Goal: Communication & Community: Participate in discussion

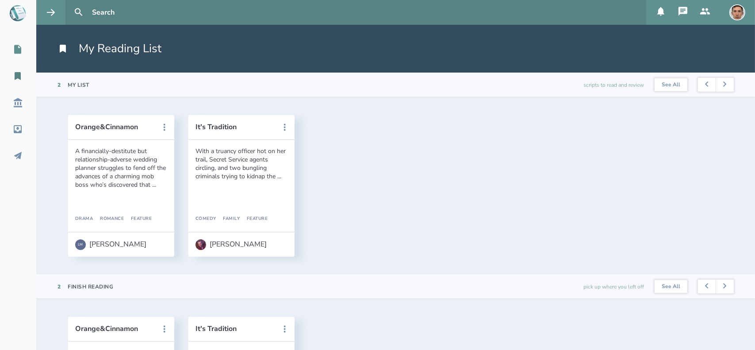
click at [31, 51] on div "My Scripts" at bounding box center [32, 49] width 65 height 11
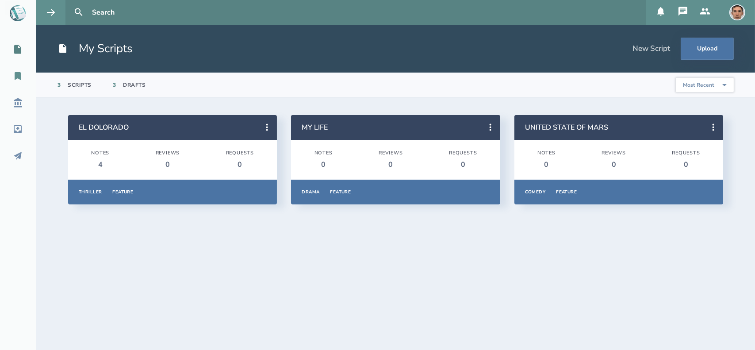
click at [19, 78] on icon at bounding box center [18, 76] width 6 height 8
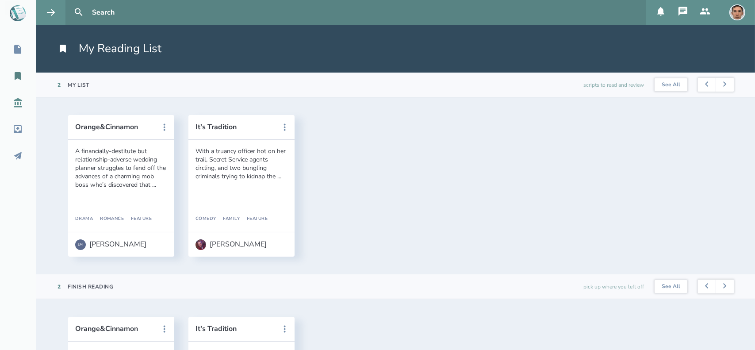
click at [16, 99] on icon at bounding box center [17, 102] width 11 height 11
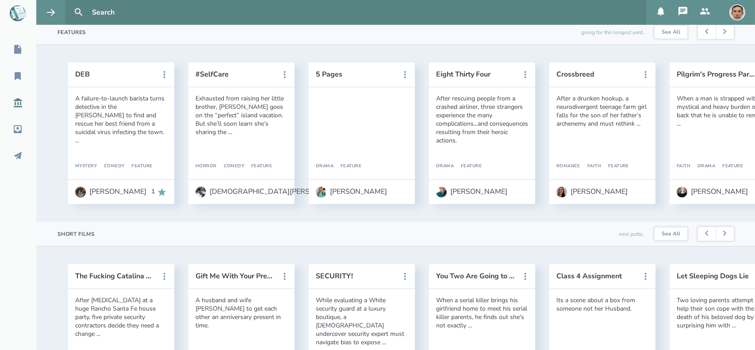
scroll to position [457, 0]
click at [472, 78] on button "Eight Thirty Four" at bounding box center [476, 74] width 80 height 8
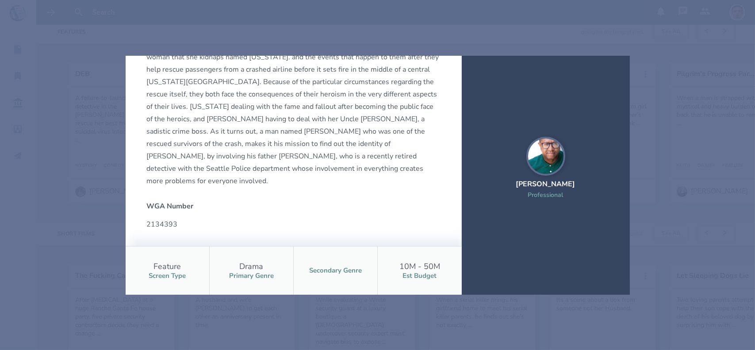
scroll to position [211, 0]
click at [645, 93] on div "Eight Thirty Four Request Swap After rescuing people from a crashed airliner, t…" at bounding box center [377, 175] width 755 height 350
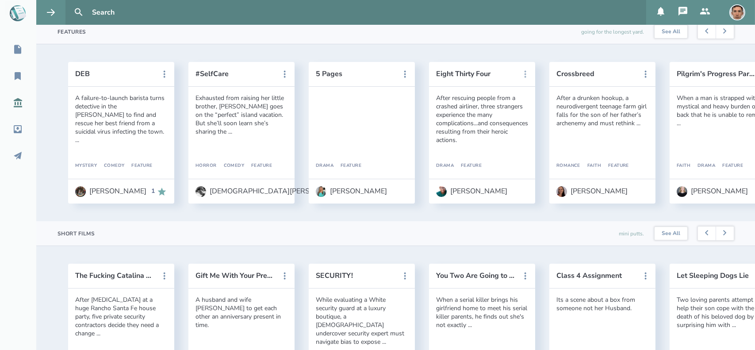
click at [524, 80] on icon at bounding box center [525, 74] width 11 height 11
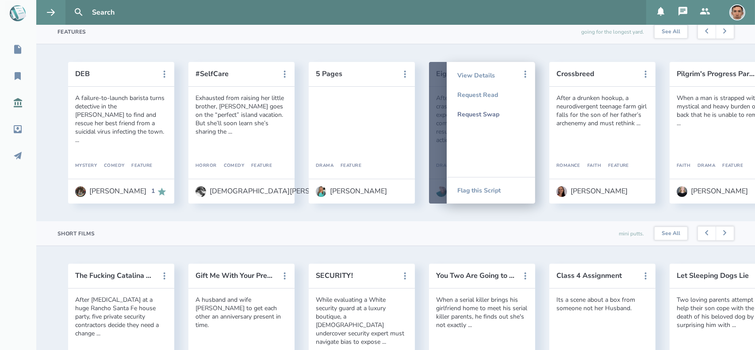
click at [488, 124] on div "Request Swap" at bounding box center [490, 113] width 67 height 19
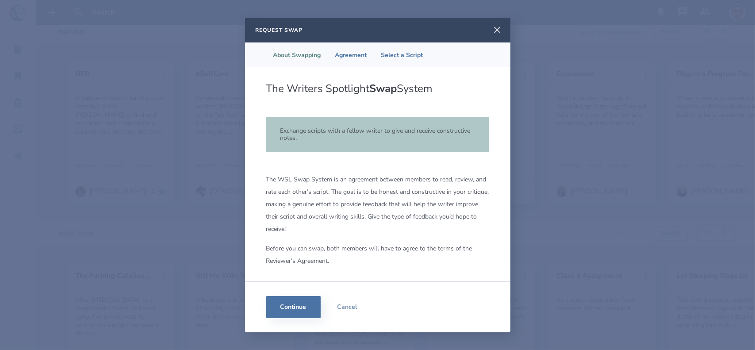
click at [500, 30] on icon at bounding box center [497, 30] width 11 height 11
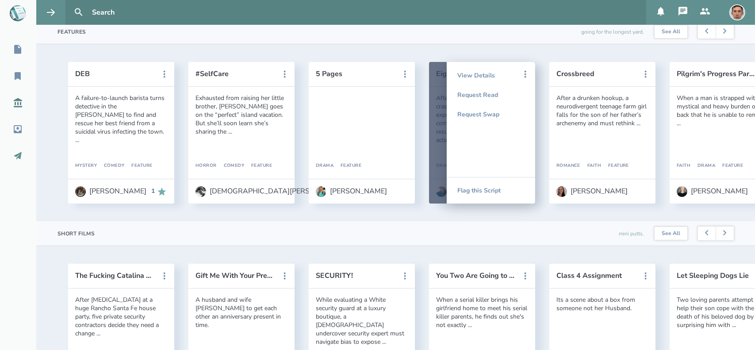
click at [21, 155] on icon at bounding box center [17, 155] width 11 height 11
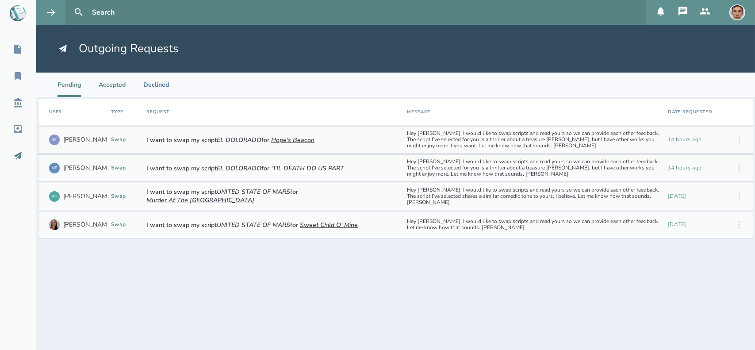
click at [113, 87] on li "Accepted" at bounding box center [112, 85] width 27 height 24
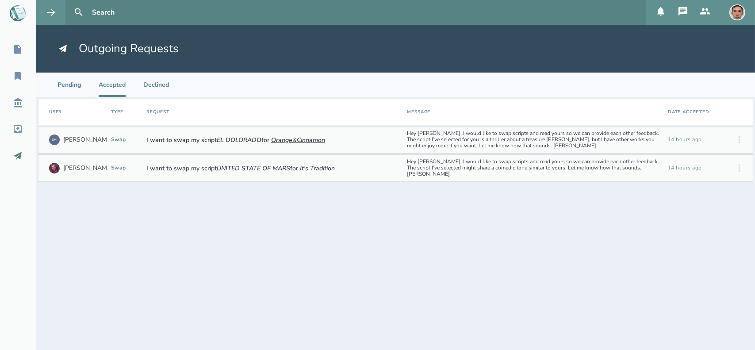
click at [159, 85] on li "Declined" at bounding box center [156, 85] width 26 height 24
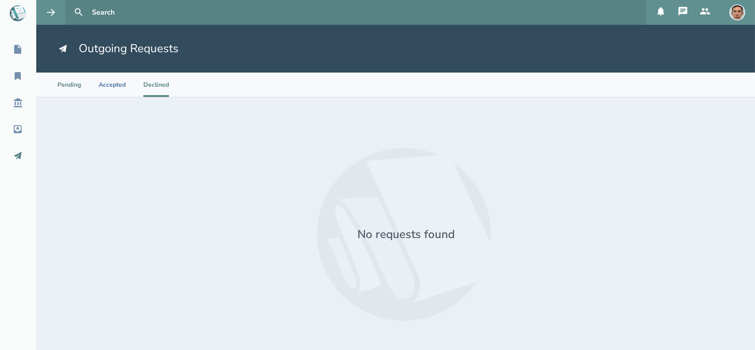
click at [72, 81] on li "Pending" at bounding box center [69, 85] width 23 height 24
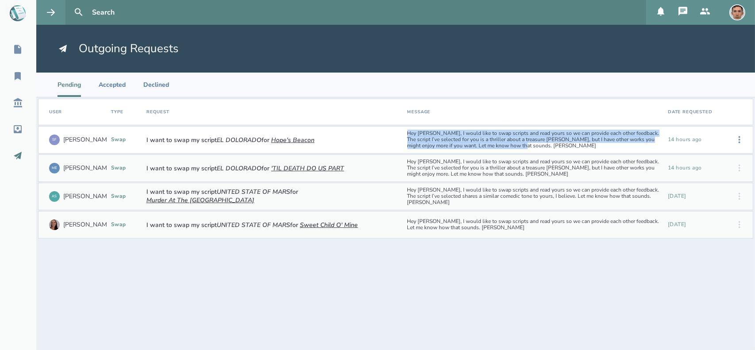
drag, startPoint x: 513, startPoint y: 144, endPoint x: 407, endPoint y: 136, distance: 106.0
click at [407, 136] on div "Hey [PERSON_NAME], I would like to swap scripts and read yours so we can provid…" at bounding box center [534, 139] width 261 height 25
copy div "Hey [PERSON_NAME], I would like to swap scripts and read yours so we can provid…"
click at [23, 105] on div "Script Library" at bounding box center [37, 102] width 74 height 11
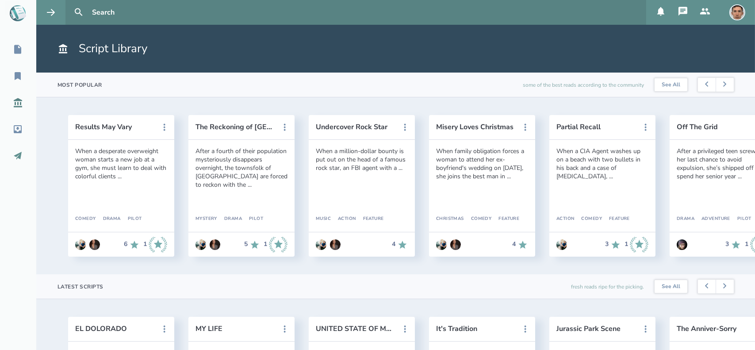
click at [20, 154] on icon at bounding box center [18, 156] width 8 height 8
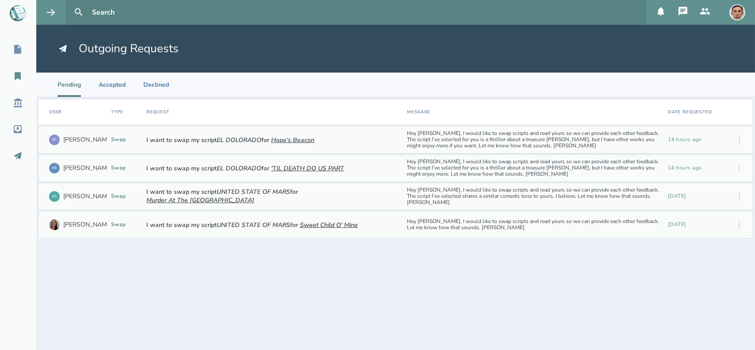
click at [18, 80] on icon at bounding box center [17, 76] width 11 height 11
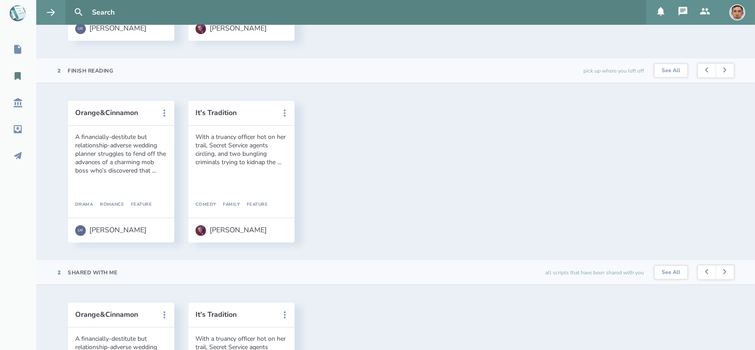
scroll to position [218, 0]
click at [12, 104] on div "Script Library" at bounding box center [37, 102] width 74 height 11
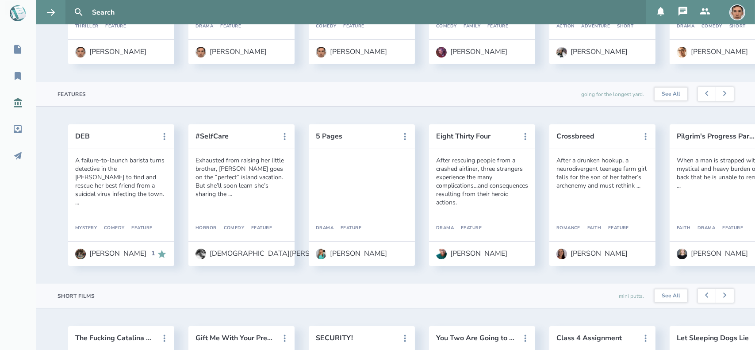
scroll to position [395, 0]
click at [526, 142] on icon at bounding box center [525, 136] width 11 height 11
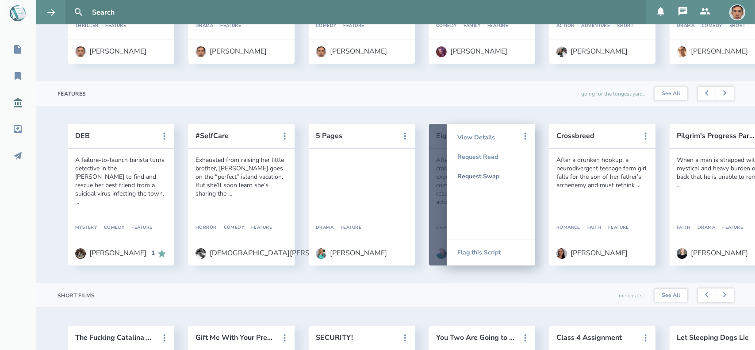
click at [485, 186] on div "Request Swap" at bounding box center [490, 175] width 67 height 19
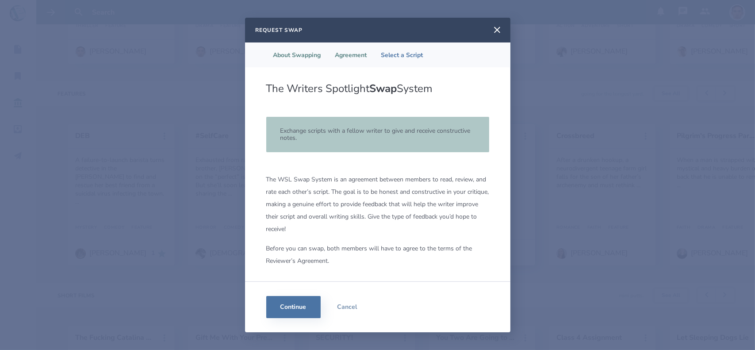
click at [352, 58] on li "Agreement" at bounding box center [351, 54] width 46 height 25
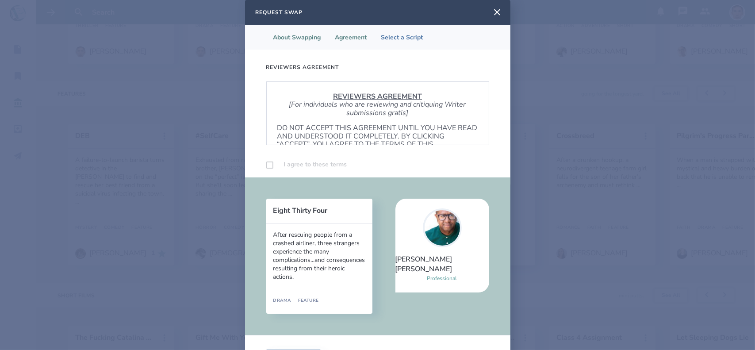
click at [301, 40] on li "About Swapping" at bounding box center [297, 37] width 62 height 25
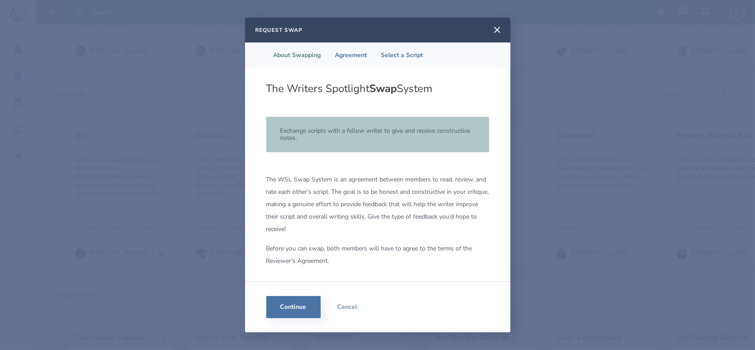
click at [364, 33] on div "Request Swap" at bounding box center [377, 30] width 265 height 25
click at [355, 46] on li "Agreement" at bounding box center [351, 54] width 46 height 25
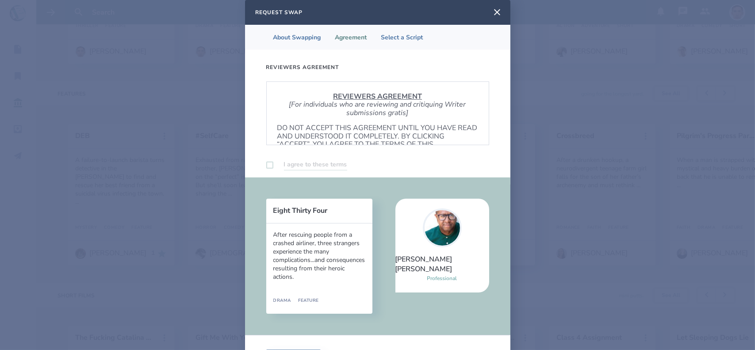
click at [266, 166] on label at bounding box center [269, 164] width 7 height 7
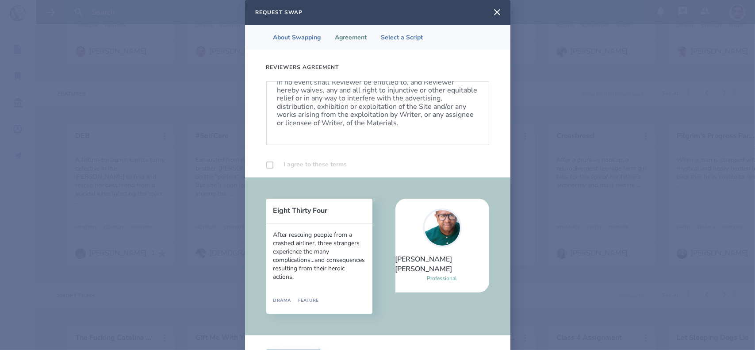
scroll to position [560, 0]
click at [266, 166] on label at bounding box center [269, 164] width 7 height 7
checkbox input "true"
click at [396, 40] on li "Select a Script" at bounding box center [402, 37] width 56 height 25
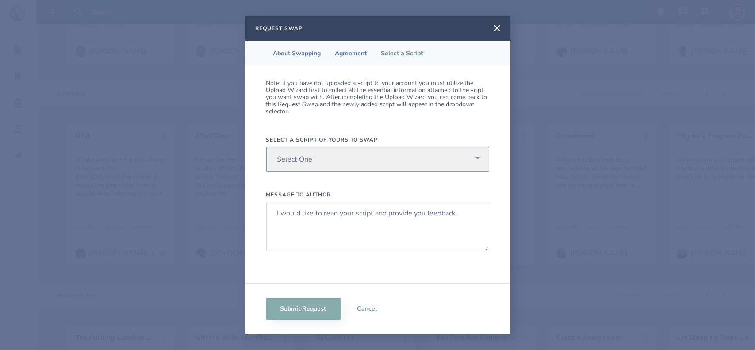
click at [342, 154] on select "Select One UNITED STATE OF MARS MY LIFE EL DOLORADO" at bounding box center [377, 159] width 223 height 25
select select "614"
click at [266, 147] on select "Select One UNITED STATE OF MARS MY LIFE EL DOLORADO" at bounding box center [377, 159] width 223 height 25
drag, startPoint x: 465, startPoint y: 215, endPoint x: 273, endPoint y: 200, distance: 193.0
click at [273, 200] on div "Message to author I would like to read your script and provide you feedback." at bounding box center [377, 226] width 223 height 71
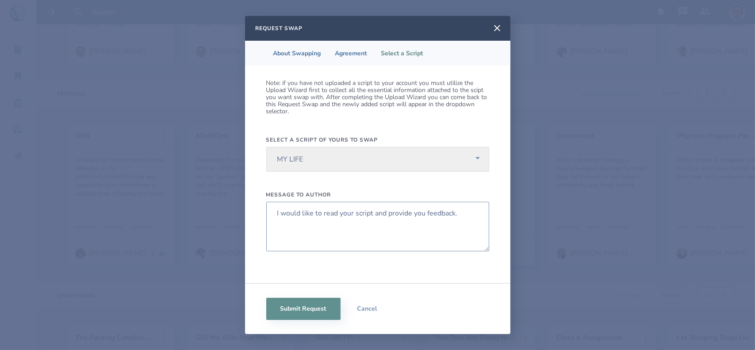
paste textarea "Hey [PERSON_NAME], I would like to swap scripts and read yours so we can provid…"
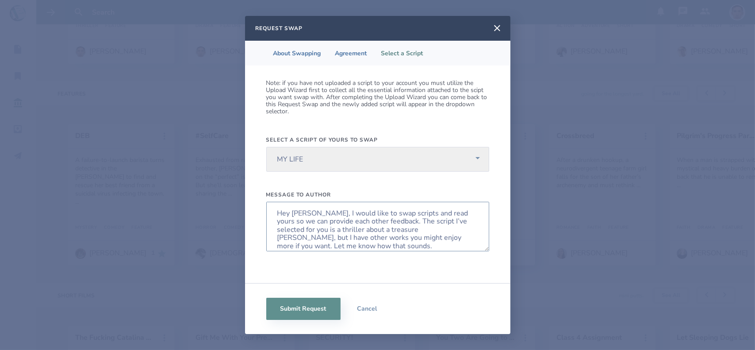
click at [299, 212] on textarea "Hey [PERSON_NAME], I would like to swap scripts and read yours so we can provid…" at bounding box center [377, 227] width 223 height 50
type textarea "Hey [PERSON_NAME], I would like to swap scripts and read yours so we can provid…"
click at [351, 54] on li "Agreement" at bounding box center [351, 53] width 46 height 25
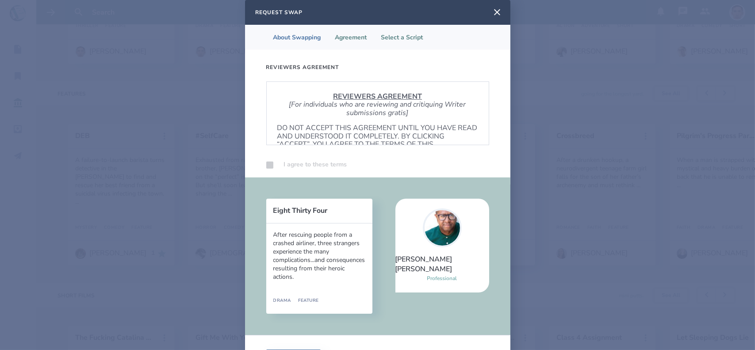
click at [402, 44] on li "Select a Script" at bounding box center [402, 37] width 56 height 25
select select "614"
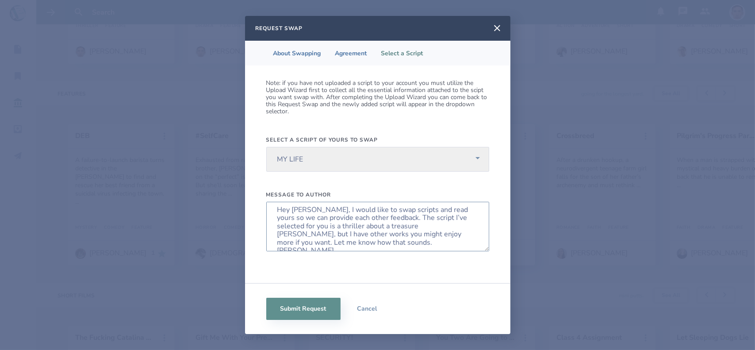
scroll to position [6, 0]
click at [312, 224] on textarea "Hey [PERSON_NAME], I would like to swap scripts and read yours so we can provid…" at bounding box center [377, 227] width 223 height 50
paste textarea "intergenerational drama"
click at [300, 225] on textarea "Hey [PERSON_NAME], I would like to swap scripts and read yours so we can provid…" at bounding box center [377, 227] width 223 height 50
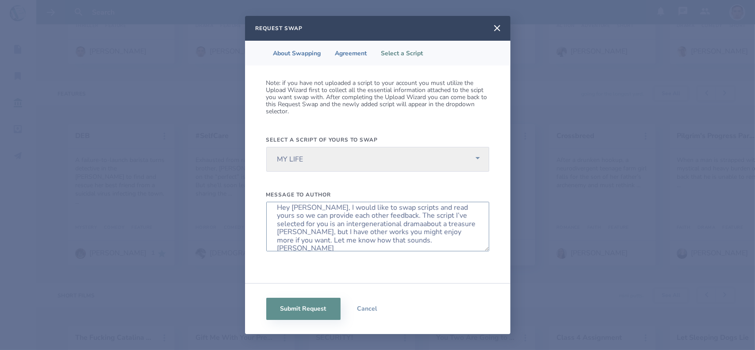
click at [384, 224] on textarea "Hey [PERSON_NAME], I would like to swap scripts and read yours so we can provid…" at bounding box center [377, 227] width 223 height 50
type textarea "Hey [PERSON_NAME], I would like to swap scripts and read yours so we can provid…"
click at [353, 57] on li "Agreement" at bounding box center [351, 53] width 46 height 25
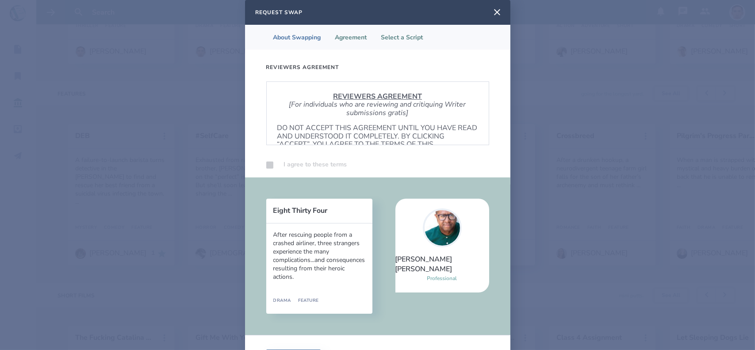
click at [398, 36] on li "Select a Script" at bounding box center [402, 37] width 56 height 25
select select "614"
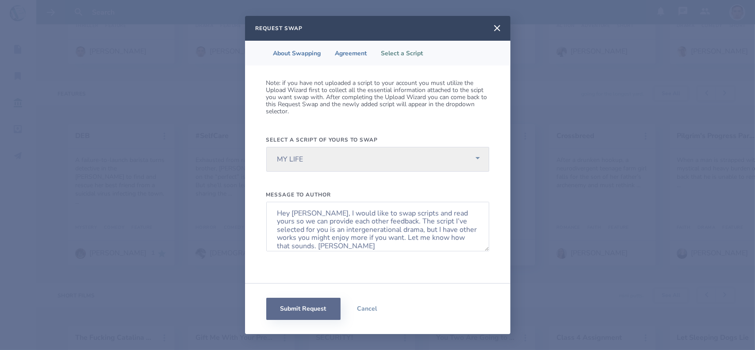
click at [290, 302] on button "Submit Request" at bounding box center [303, 309] width 74 height 22
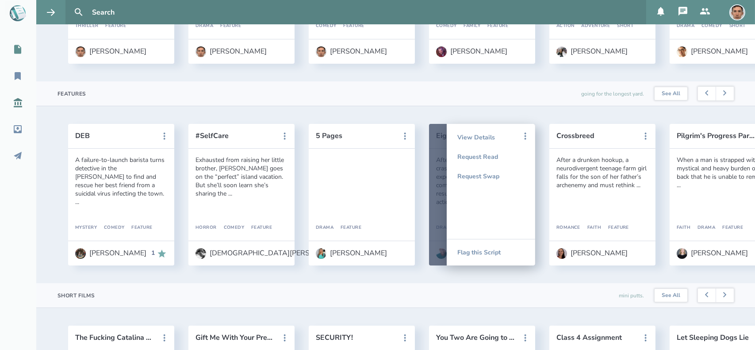
click at [19, 46] on icon at bounding box center [17, 49] width 7 height 9
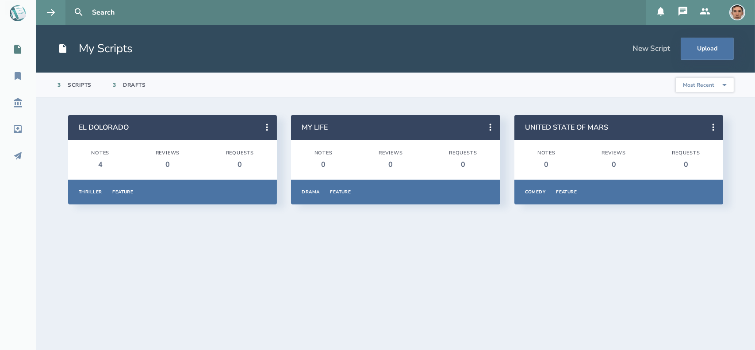
click at [99, 161] on div "4" at bounding box center [100, 165] width 18 height 10
click at [99, 158] on div "Notes 4" at bounding box center [100, 159] width 18 height 19
click at [128, 165] on section "Notes 4 Reviews 0 Requests 0" at bounding box center [172, 160] width 209 height 40
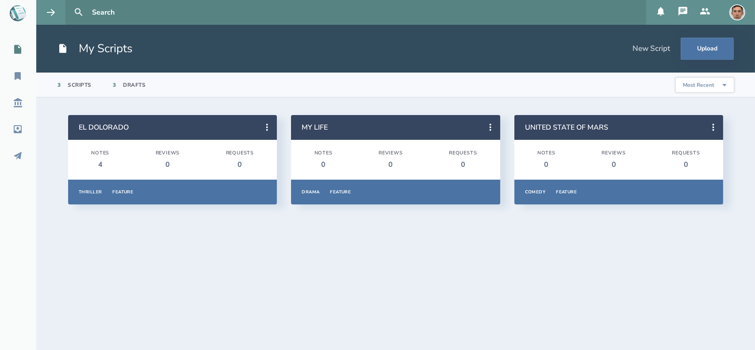
click at [376, 157] on section "Notes 0 Reviews 0 Requests 0" at bounding box center [395, 160] width 209 height 40
click at [269, 124] on icon at bounding box center [267, 127] width 11 height 11
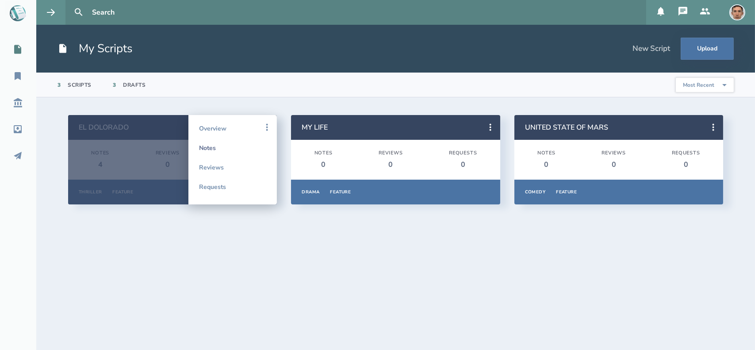
click at [223, 146] on link "Notes" at bounding box center [232, 147] width 67 height 19
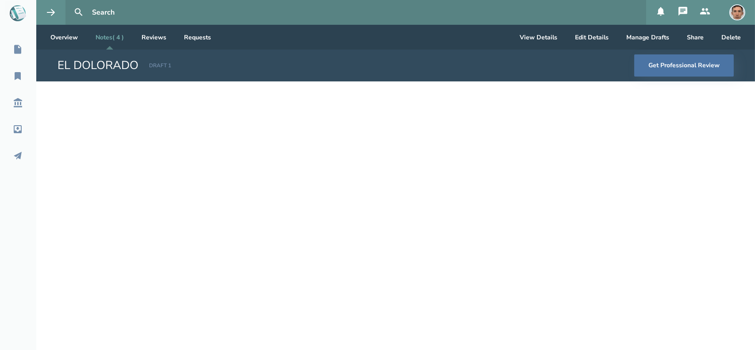
click at [162, 69] on div "DRAFT 1" at bounding box center [160, 66] width 22 height 8
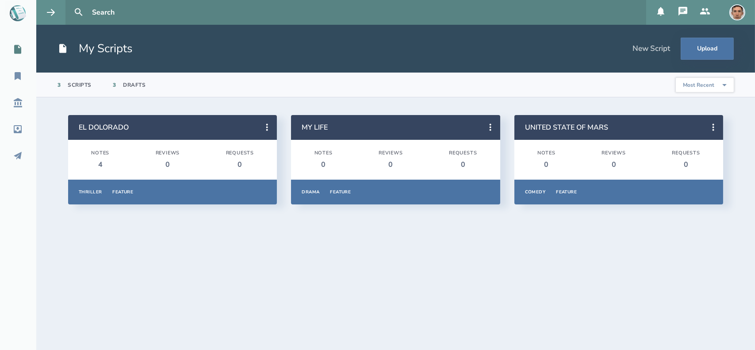
click at [599, 156] on section "Notes 0 Reviews 0 Requests 0" at bounding box center [619, 160] width 209 height 40
click at [487, 126] on icon at bounding box center [490, 127] width 11 height 11
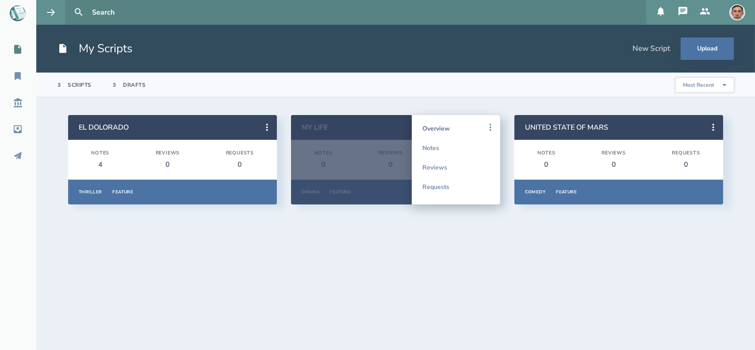
click at [443, 127] on link "Overview" at bounding box center [456, 128] width 67 height 19
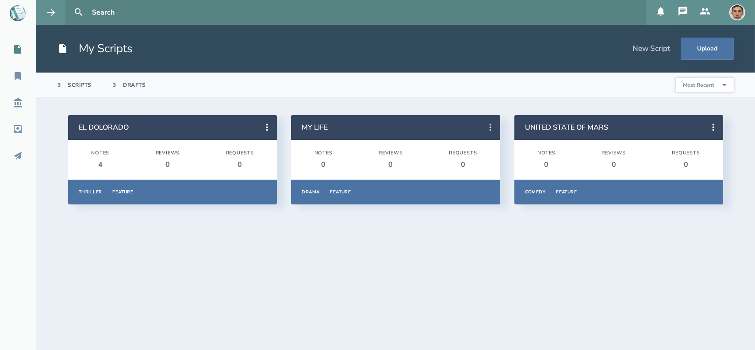
click at [492, 134] on button at bounding box center [490, 127] width 19 height 19
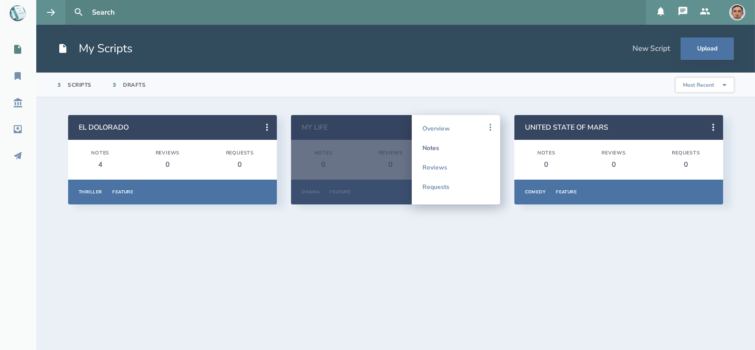
click at [435, 146] on link "Notes" at bounding box center [456, 147] width 67 height 19
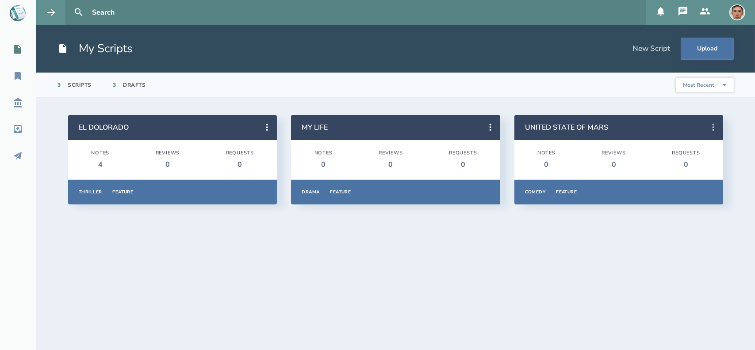
click at [714, 126] on icon at bounding box center [713, 127] width 11 height 11
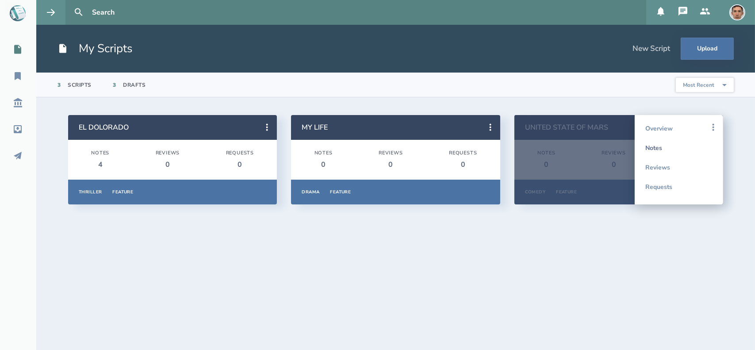
click at [677, 152] on link "Notes" at bounding box center [678, 147] width 67 height 19
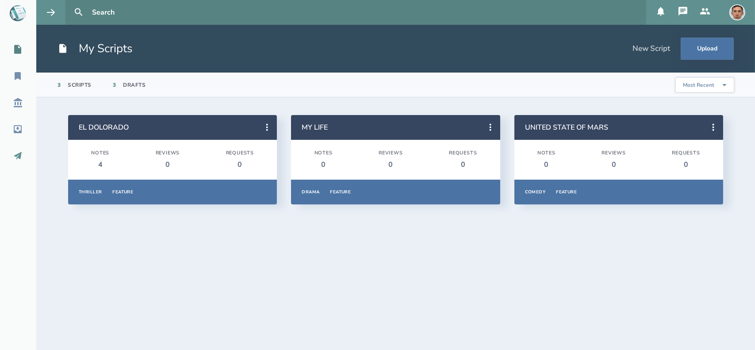
click at [12, 154] on icon at bounding box center [17, 155] width 11 height 11
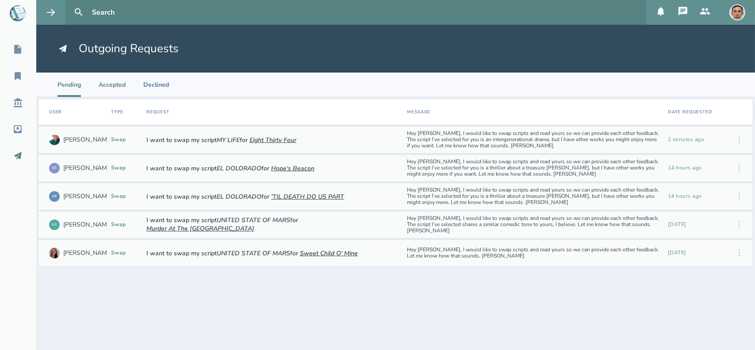
click at [113, 89] on li "Accepted" at bounding box center [112, 85] width 27 height 24
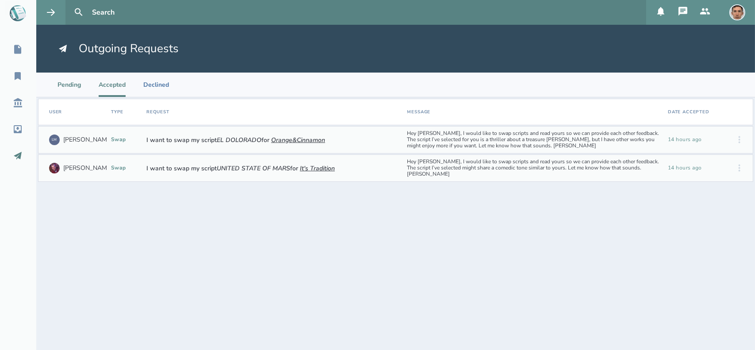
click at [74, 90] on li "Pending" at bounding box center [69, 85] width 23 height 24
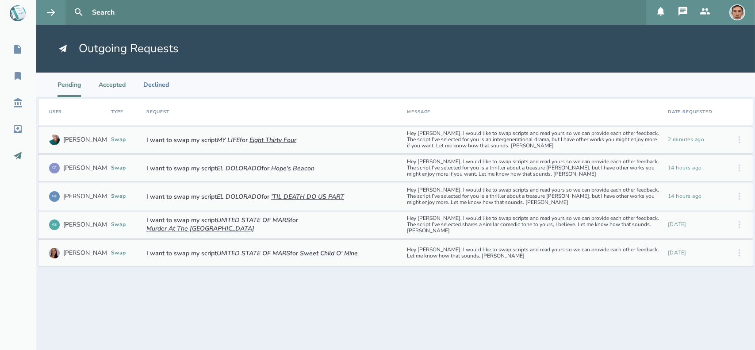
click at [110, 85] on li "Accepted" at bounding box center [112, 85] width 27 height 24
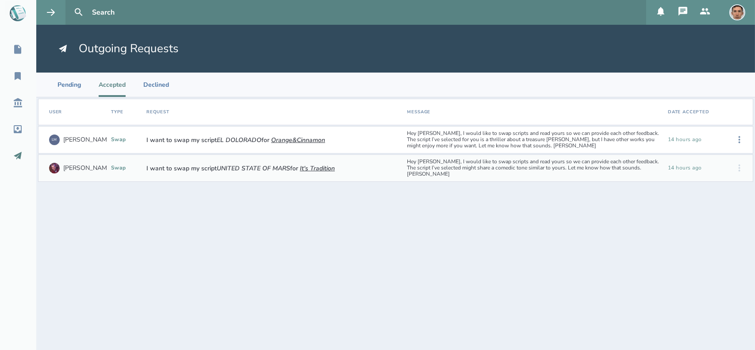
click at [129, 142] on div "swap" at bounding box center [125, 140] width 28 height 6
click at [18, 130] on icon at bounding box center [18, 129] width 8 height 8
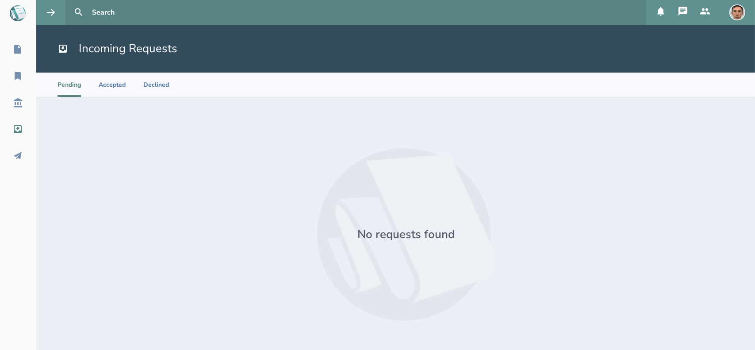
click at [15, 117] on nav "My Scripts My Reading List Script Library Inbox Outbox" at bounding box center [18, 103] width 36 height 126
click at [16, 106] on icon at bounding box center [17, 102] width 11 height 11
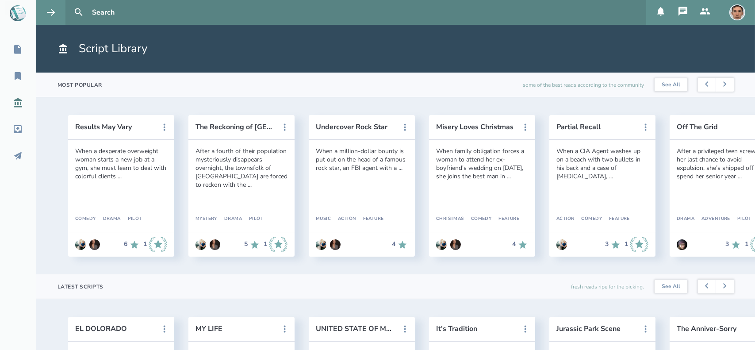
click at [20, 88] on nav "My Scripts My Reading List Script Library Inbox Outbox" at bounding box center [18, 103] width 36 height 126
click at [19, 80] on icon at bounding box center [17, 76] width 11 height 11
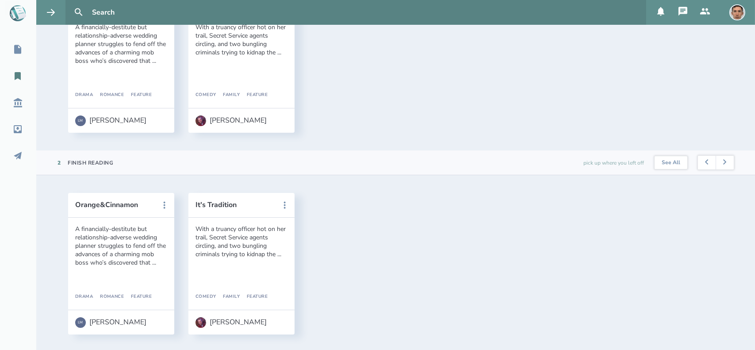
scroll to position [126, 0]
click at [608, 160] on div "pick up where you left off" at bounding box center [614, 161] width 61 height 24
click at [662, 158] on button "See All" at bounding box center [671, 160] width 33 height 13
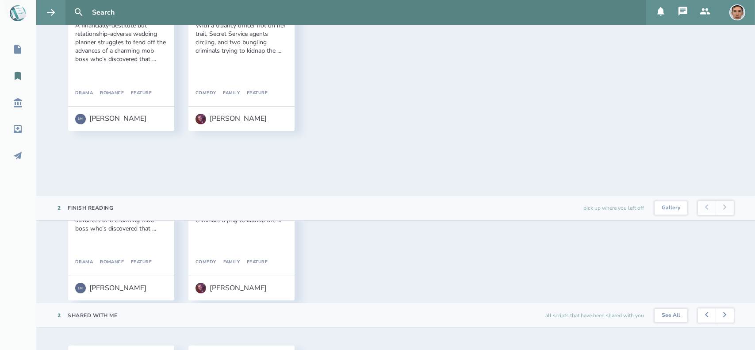
scroll to position [94, 0]
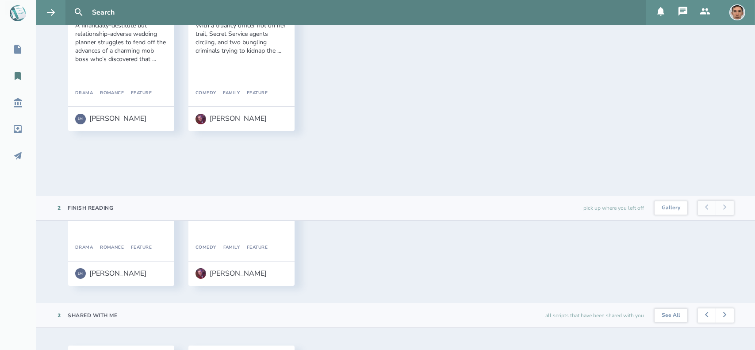
click at [115, 267] on footer "LM [PERSON_NAME]" at bounding box center [121, 273] width 106 height 25
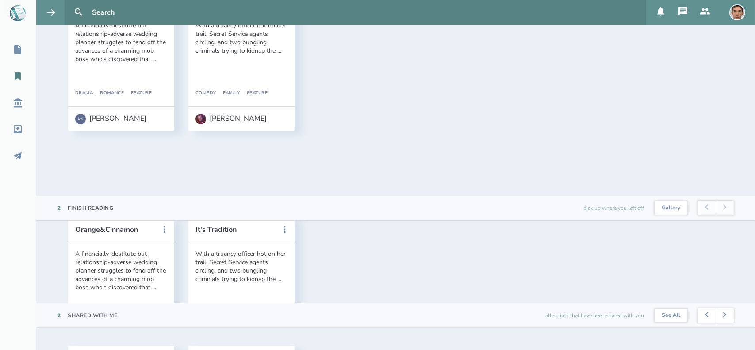
scroll to position [20, 0]
click at [115, 232] on button "Orange&Cinnamon" at bounding box center [115, 231] width 80 height 8
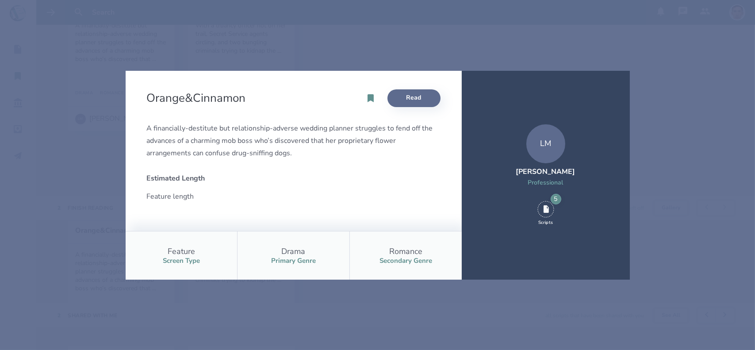
click at [410, 99] on link "Read" at bounding box center [414, 98] width 53 height 18
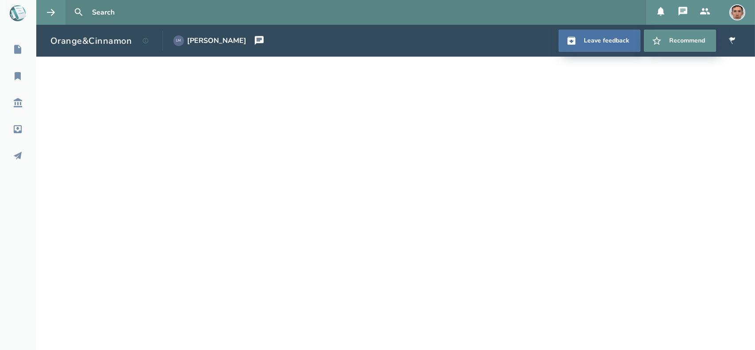
drag, startPoint x: 74, startPoint y: 37, endPoint x: 66, endPoint y: 38, distance: 8.5
drag, startPoint x: 66, startPoint y: 38, endPoint x: 14, endPoint y: 131, distance: 106.6
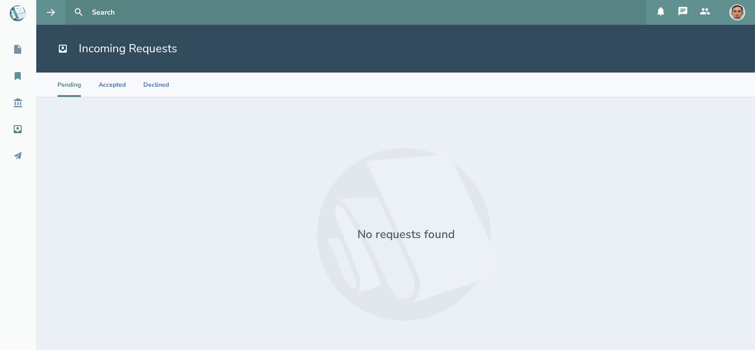
click at [12, 75] on icon at bounding box center [17, 76] width 11 height 11
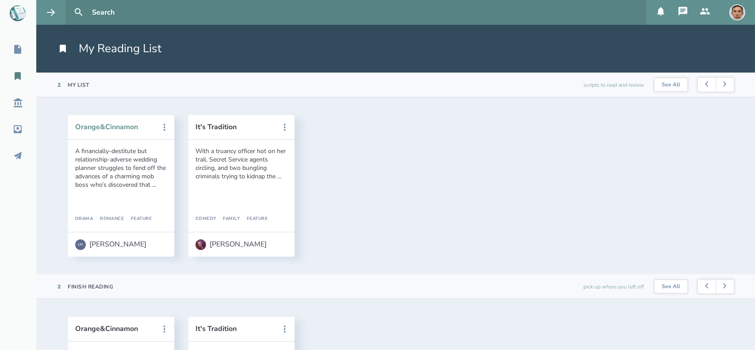
click at [115, 129] on button "Orange&Cinnamon" at bounding box center [115, 127] width 80 height 8
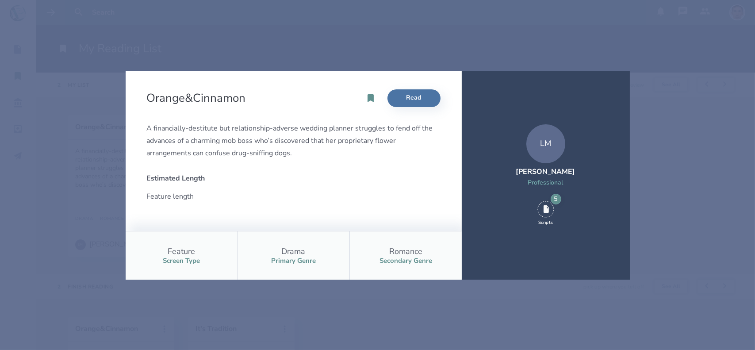
click at [672, 136] on div "Orange&Cinnamon Read A financially-destitute but relationship-adverse wedding p…" at bounding box center [377, 175] width 755 height 350
